Goal: Book appointment/travel/reservation

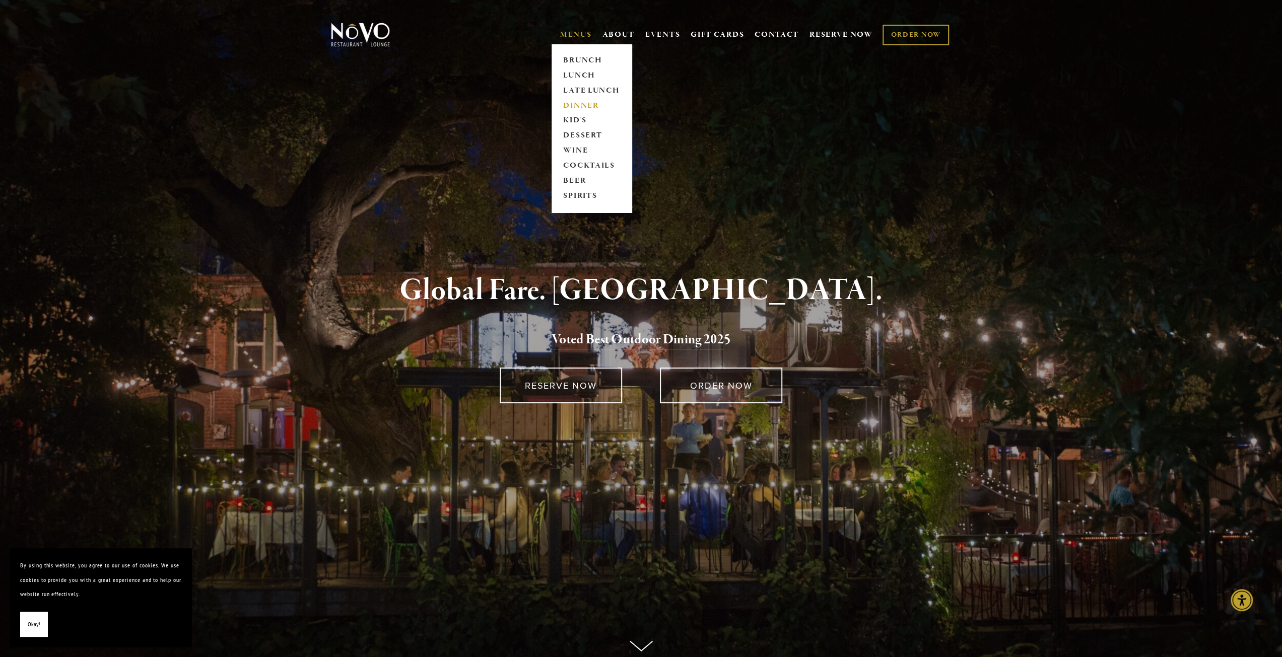
click at [581, 106] on link "DINNER" at bounding box center [591, 105] width 63 height 15
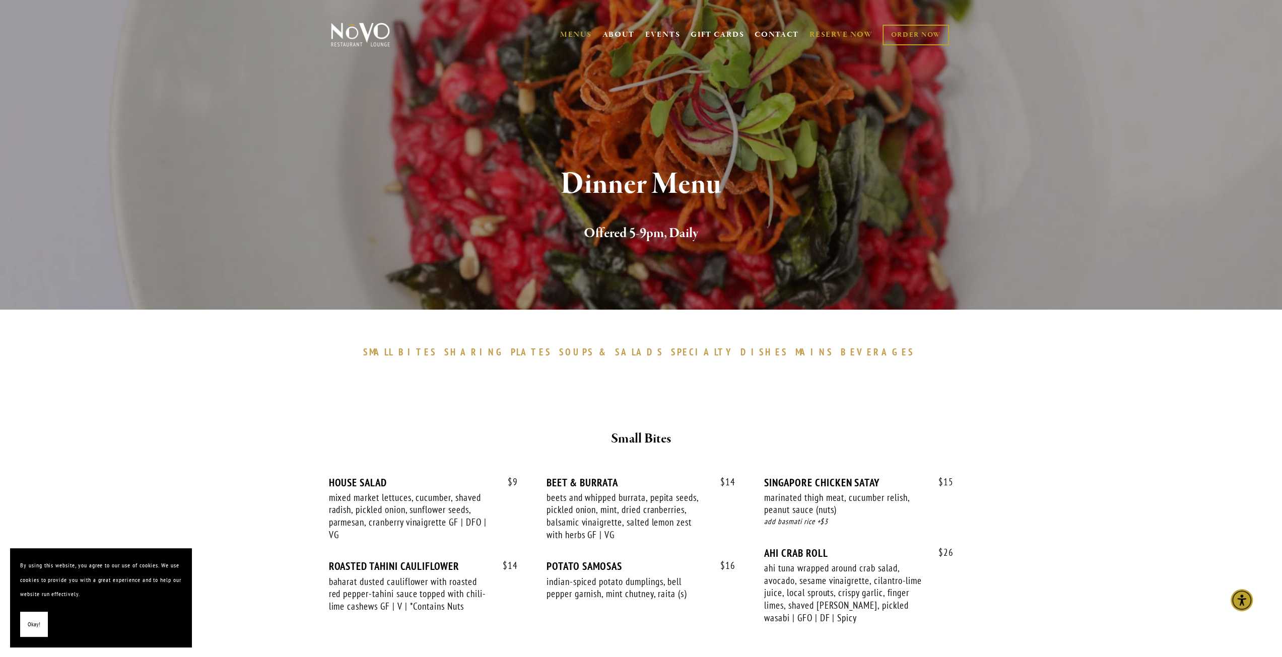
click at [822, 35] on link "RESERVE NOW" at bounding box center [841, 34] width 63 height 19
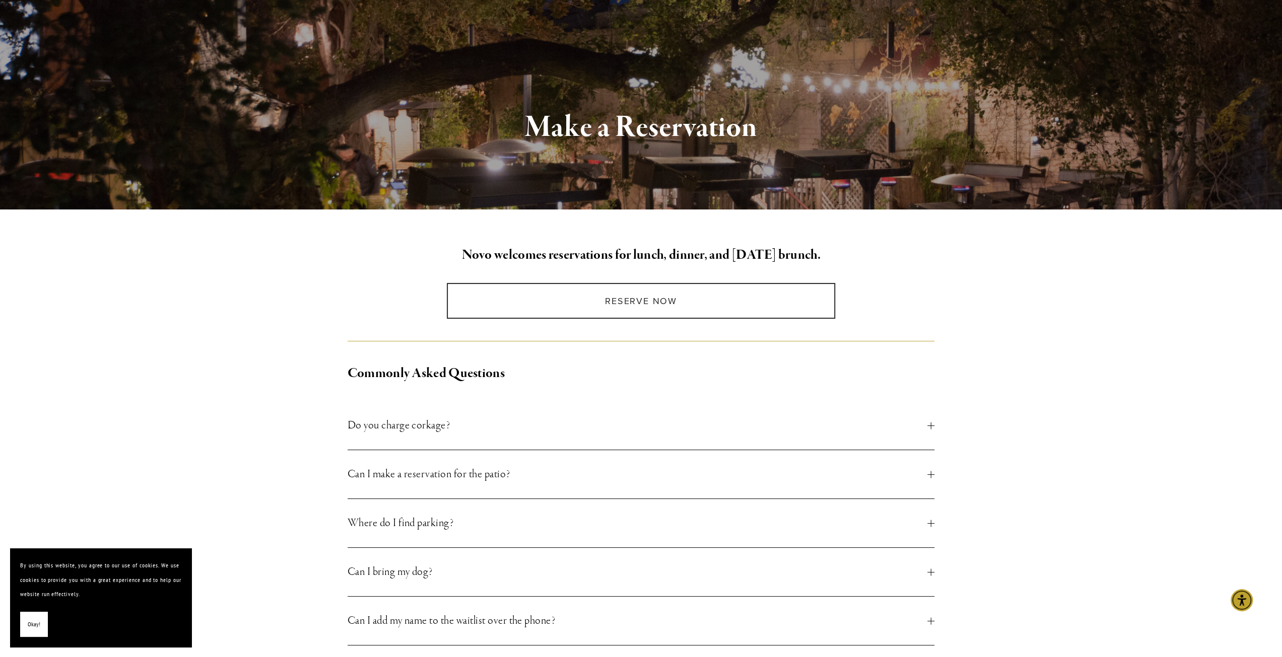
scroll to position [202, 0]
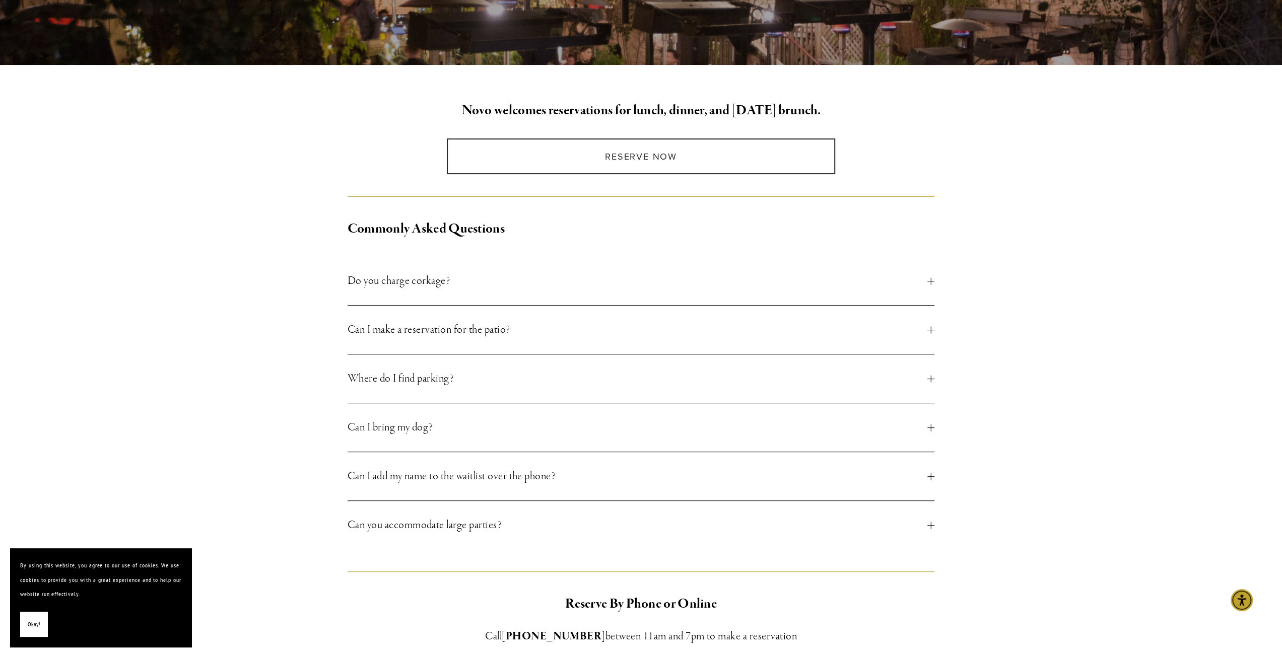
click at [927, 330] on span "Can I make a reservation for the patio?" at bounding box center [638, 330] width 580 height 18
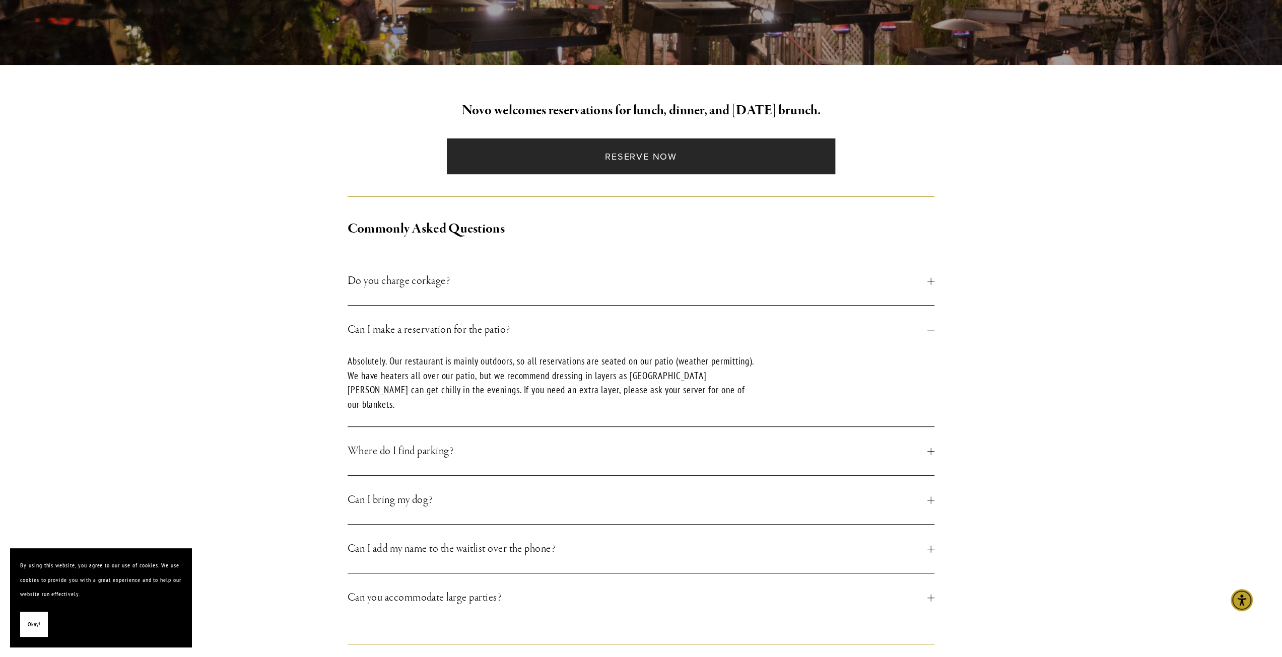
click at [634, 162] on link "Reserve Now" at bounding box center [641, 157] width 388 height 36
